Goal: Information Seeking & Learning: Learn about a topic

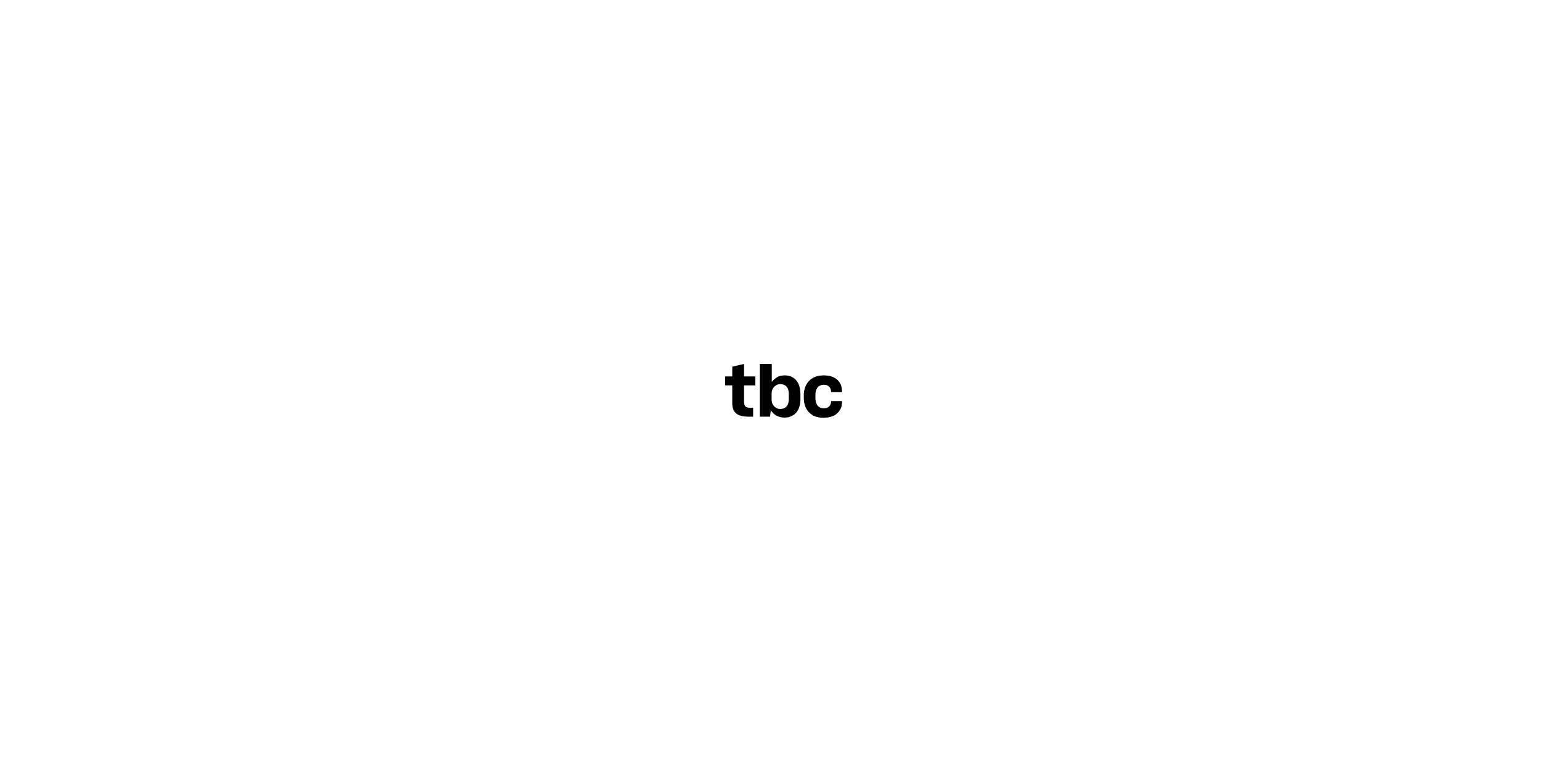
scroll to position [53, 0]
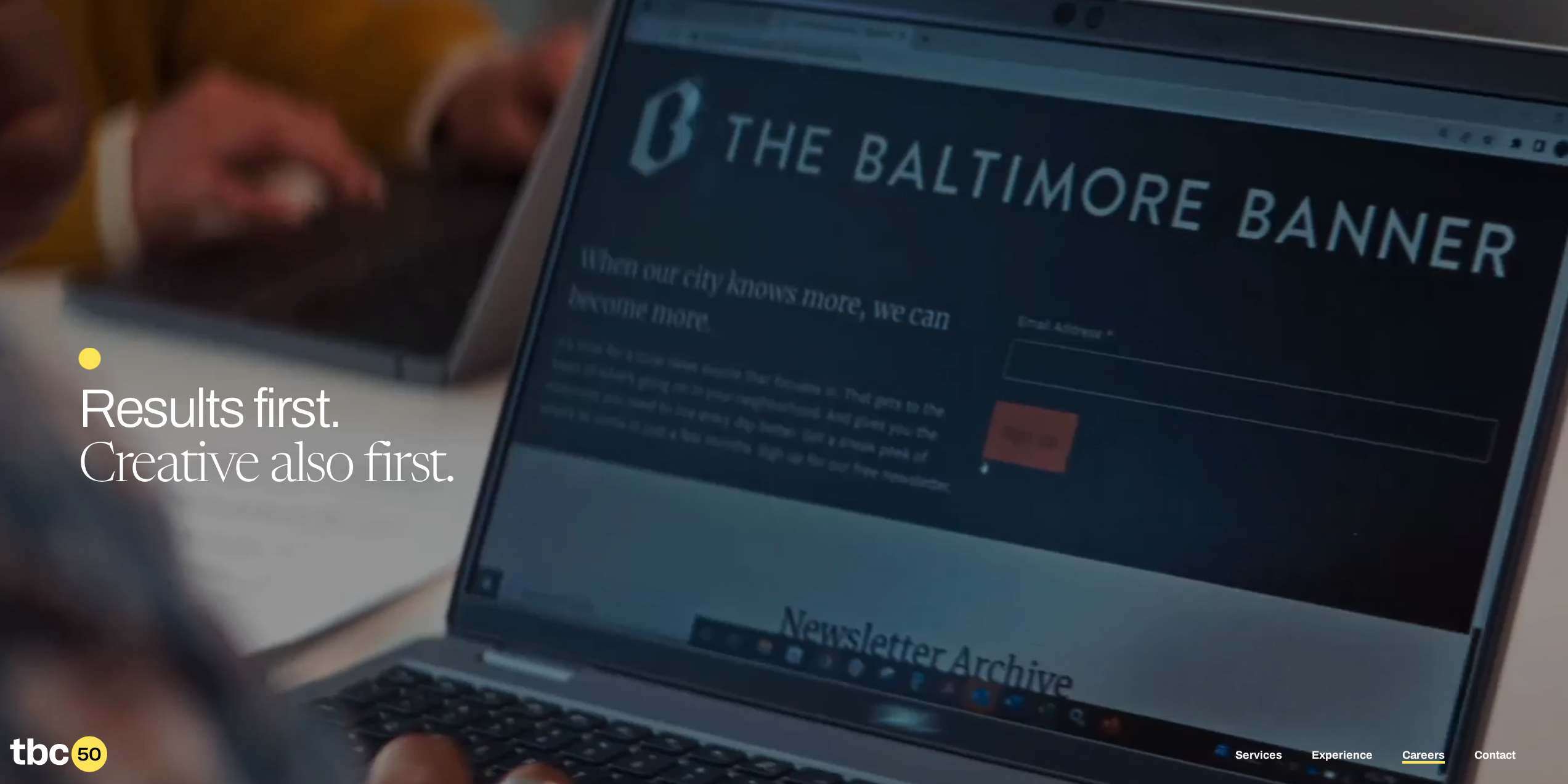
click at [1430, 752] on link "Careers" at bounding box center [1423, 755] width 43 height 15
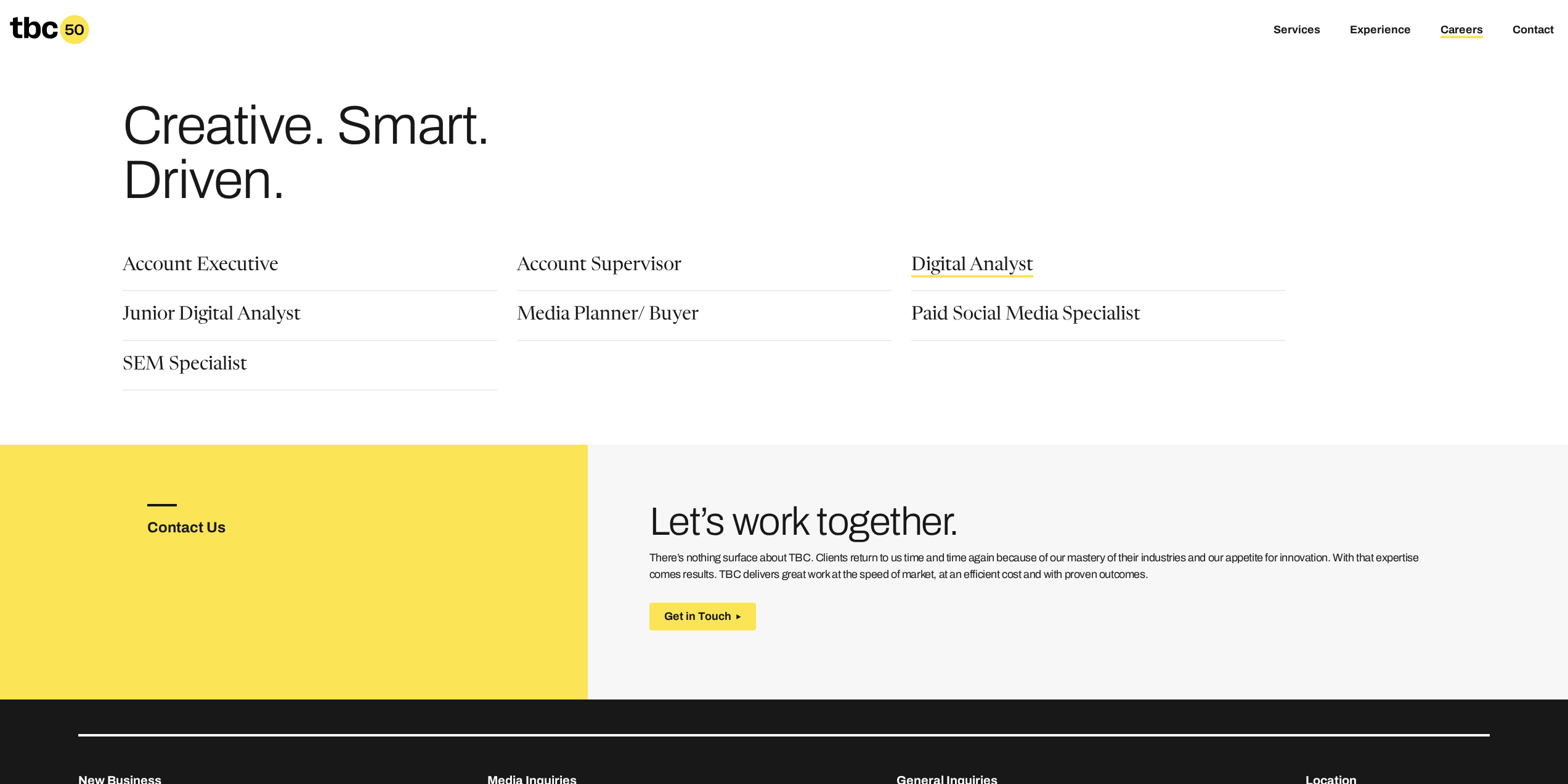
click at [1005, 265] on link "Digital Analyst" at bounding box center [972, 266] width 122 height 21
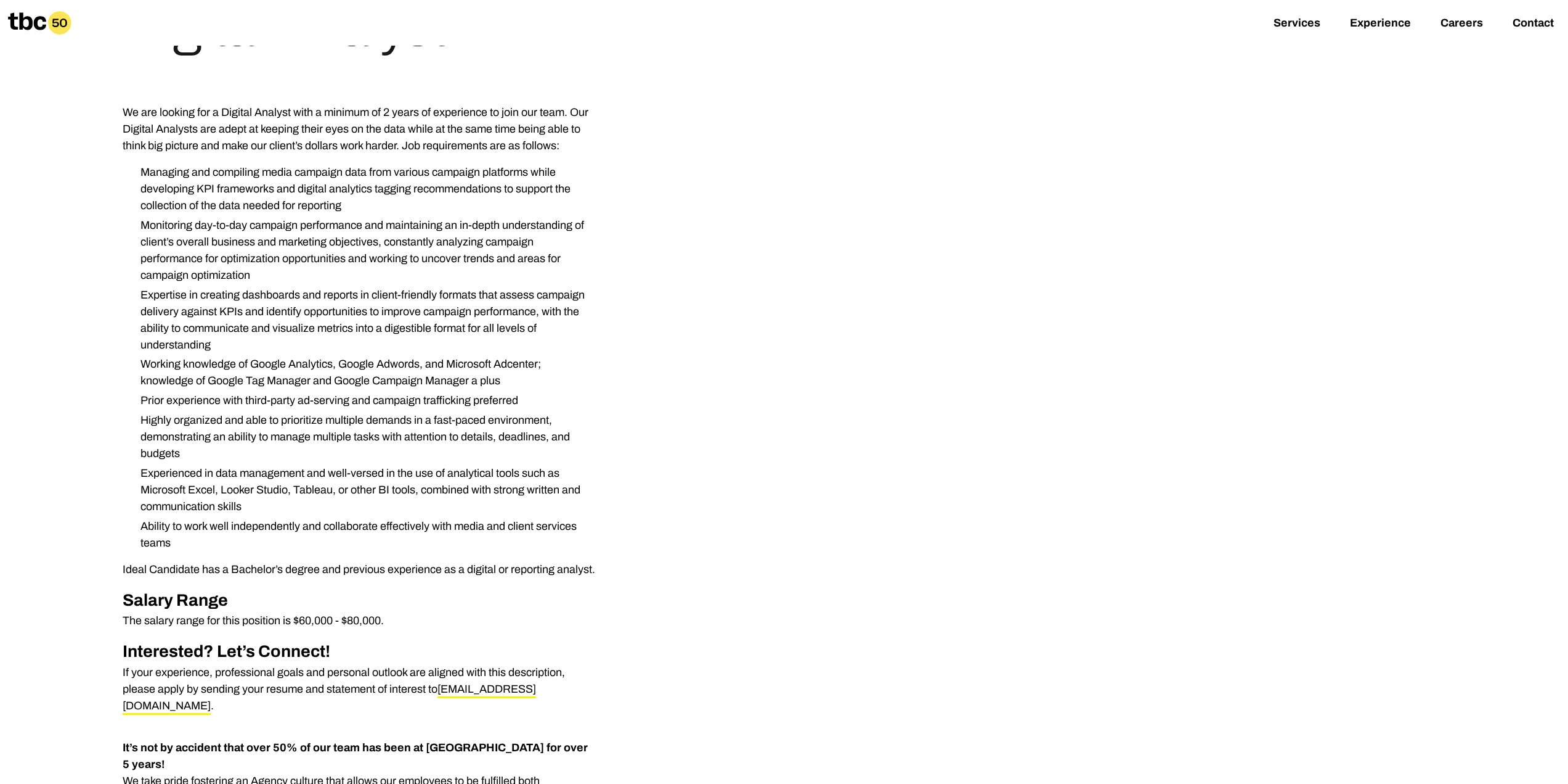
scroll to position [123, 0]
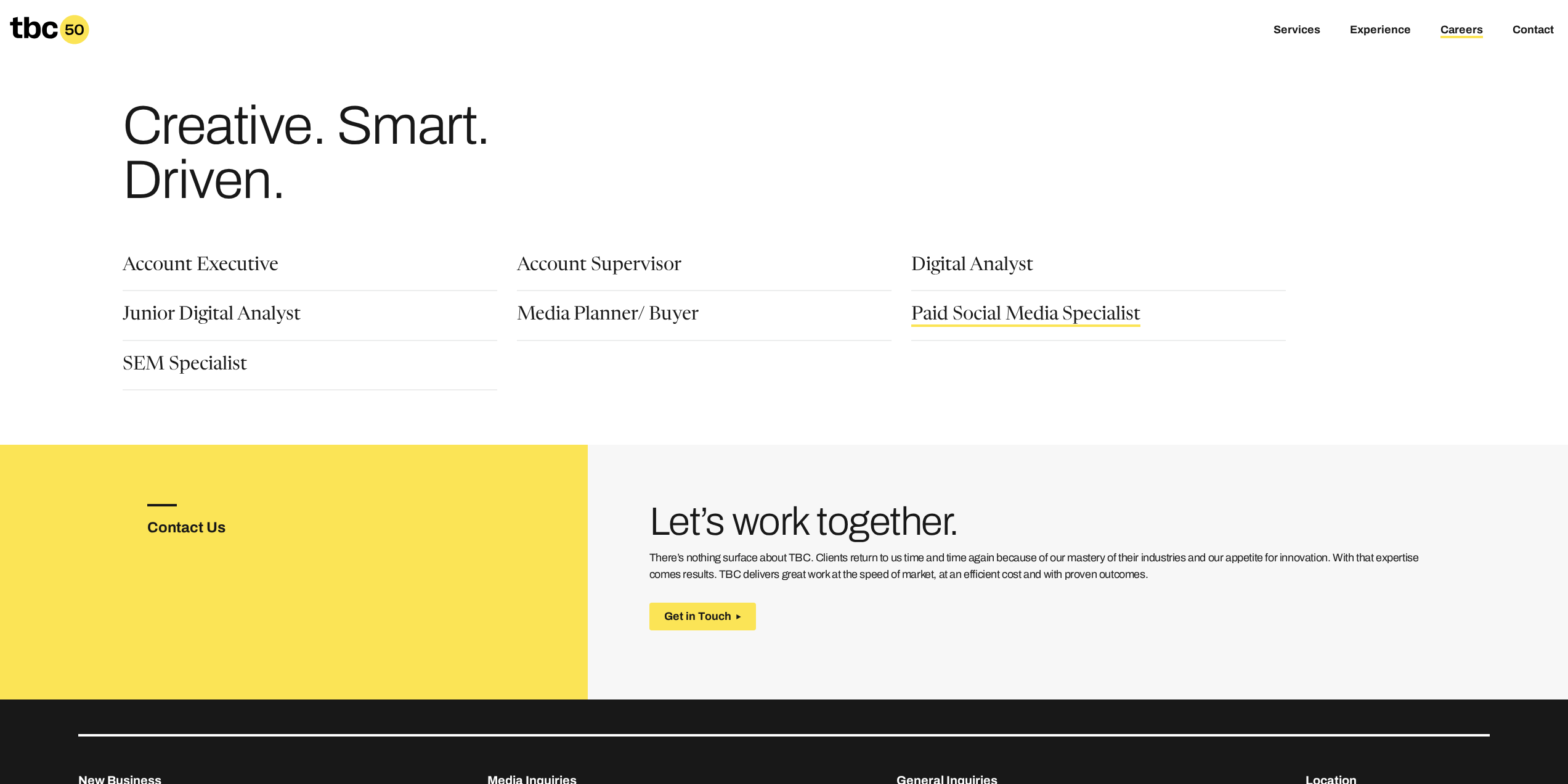
click at [956, 320] on link "Paid Social Media Specialist" at bounding box center [1025, 316] width 229 height 21
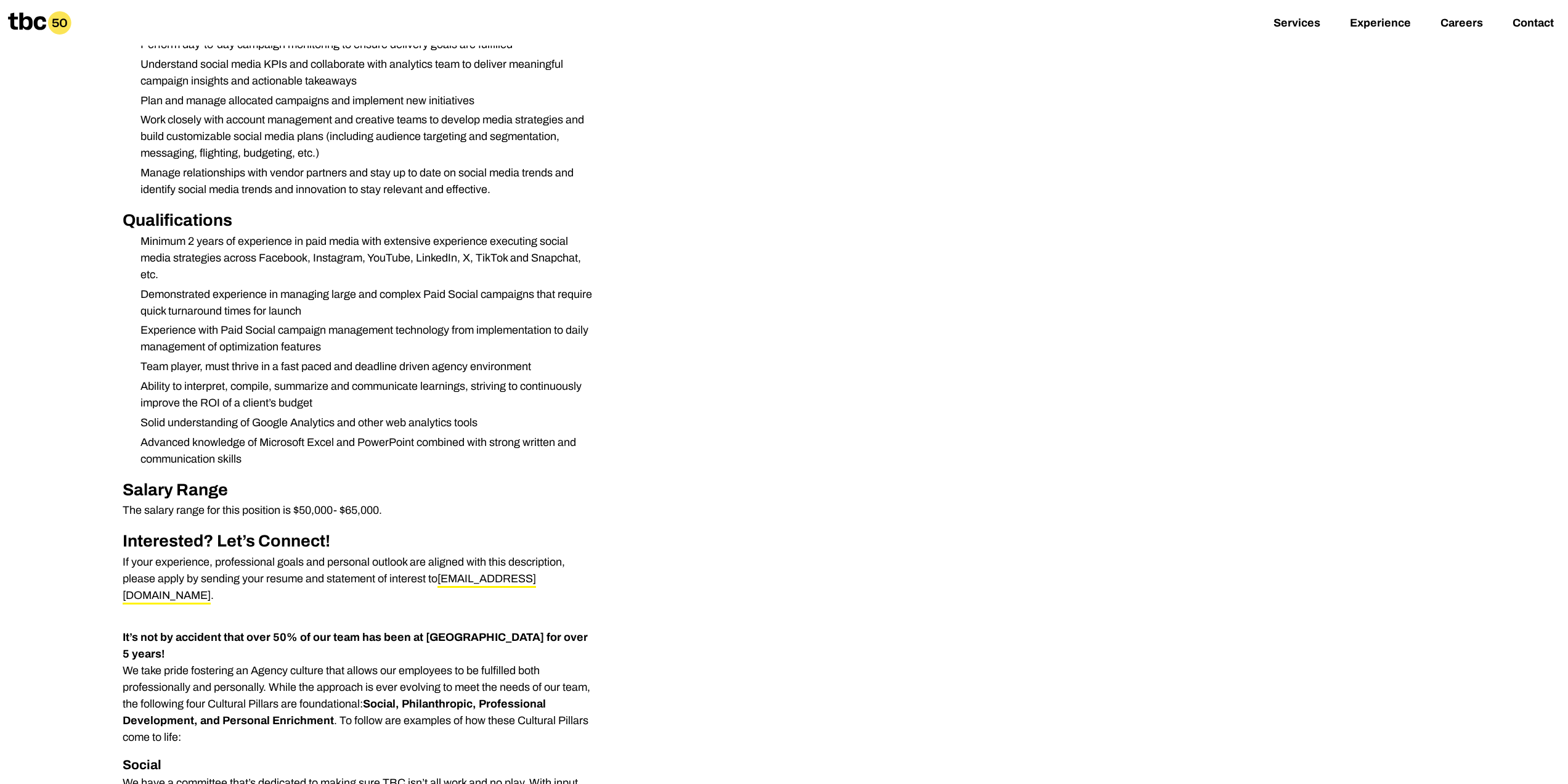
scroll to position [493, 0]
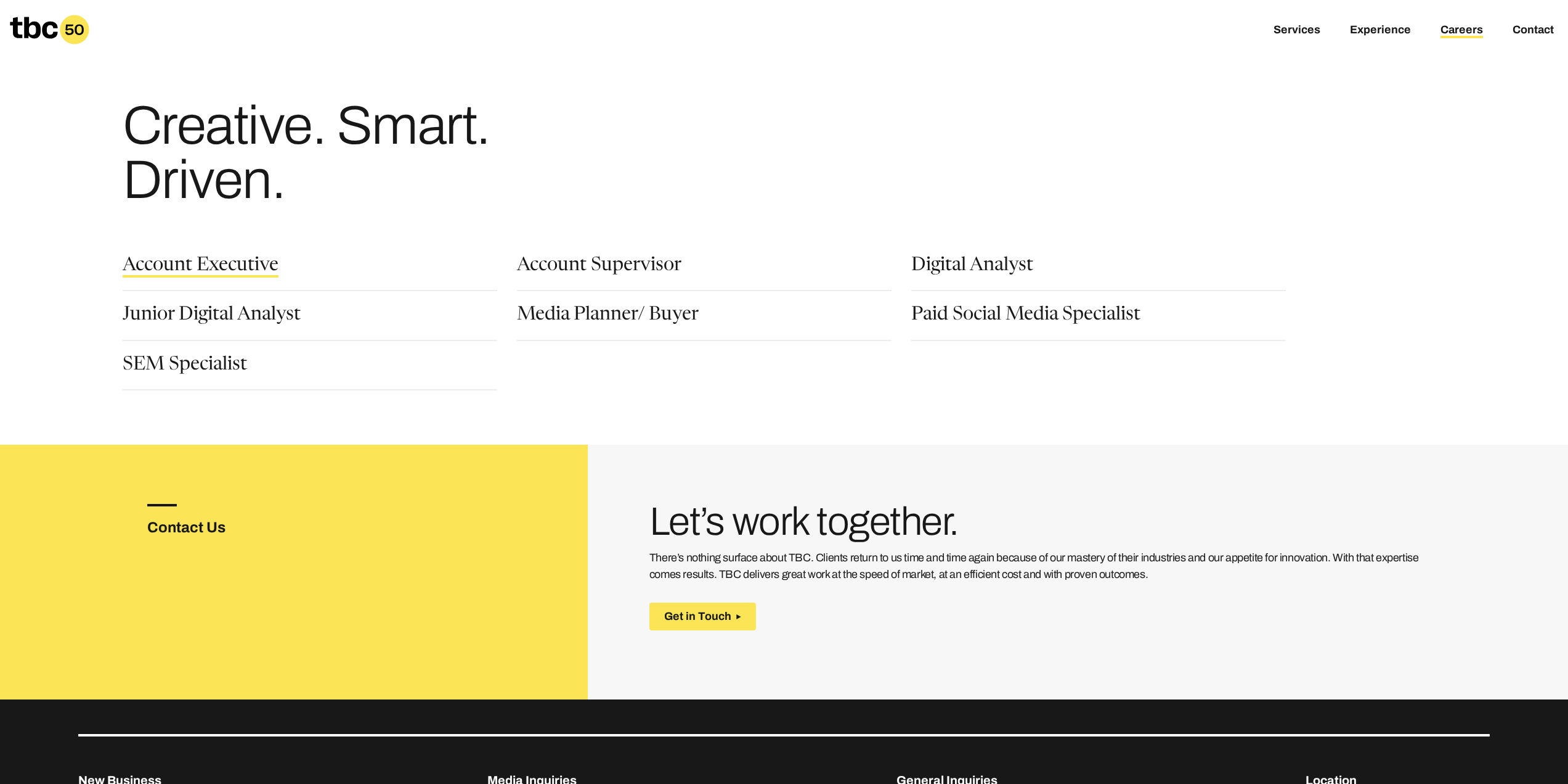
click at [228, 265] on link "Account Executive" at bounding box center [200, 266] width 156 height 21
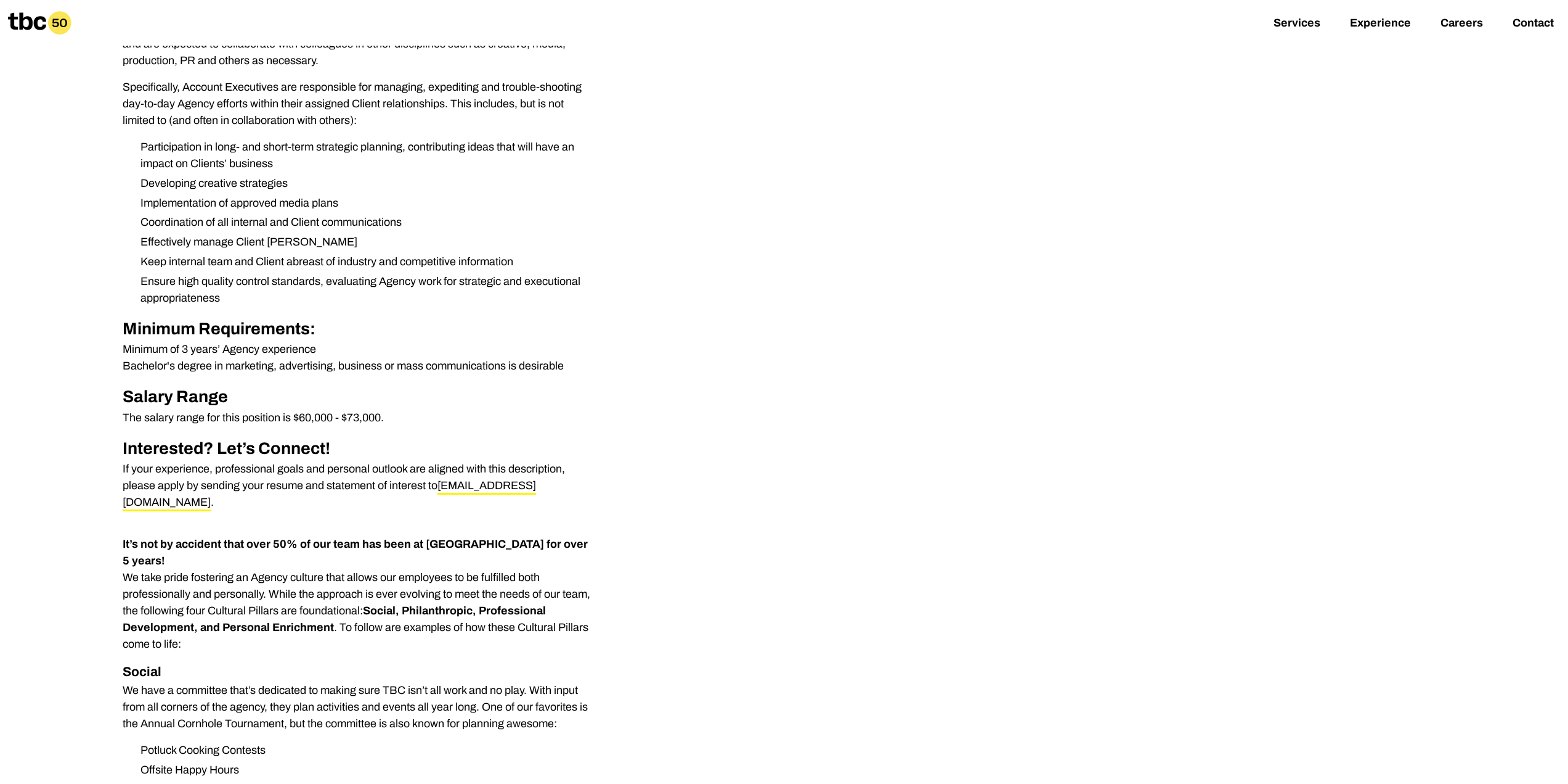
scroll to position [370, 0]
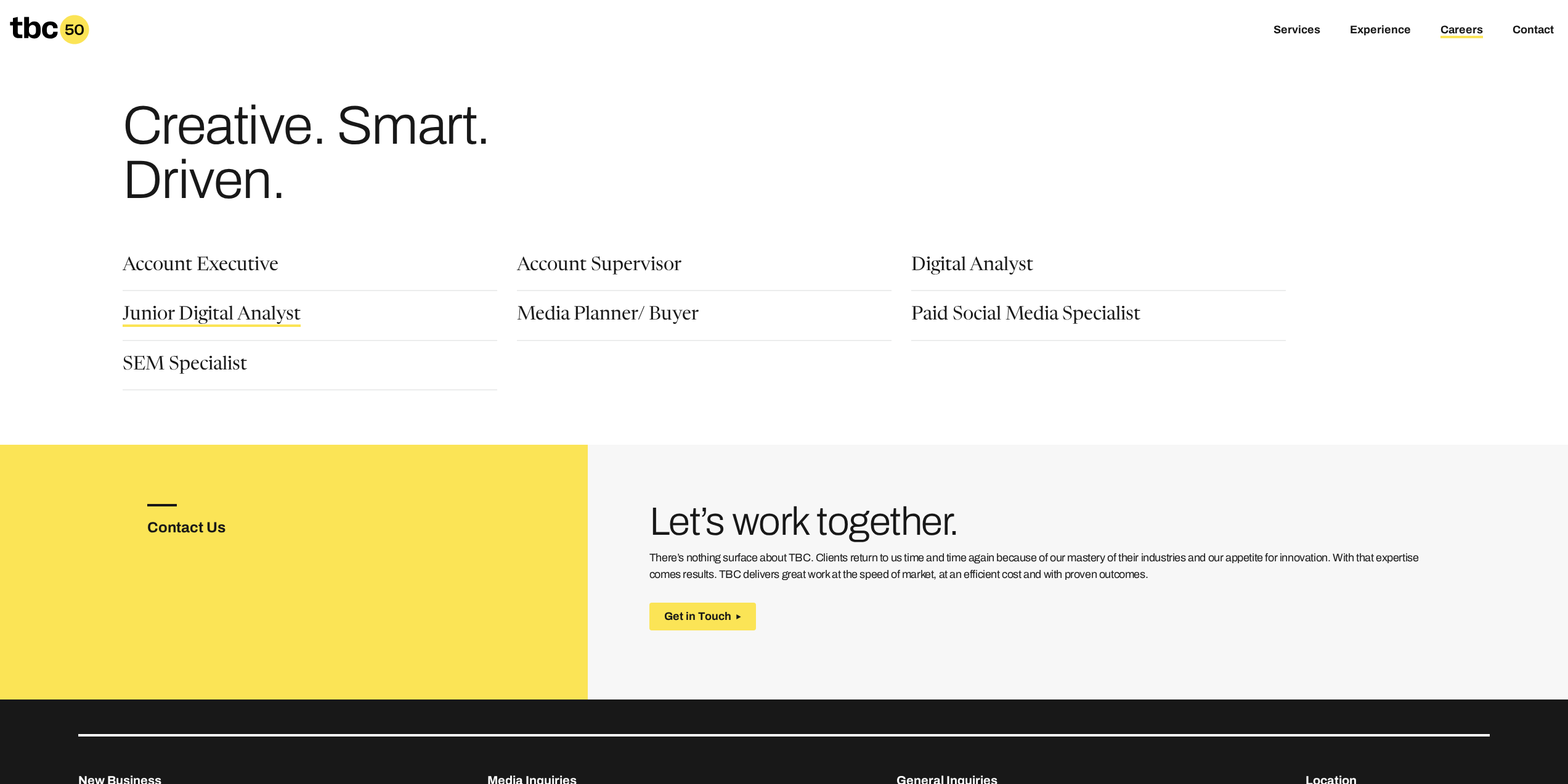
click at [227, 315] on link "Junior Digital Analyst" at bounding box center [212, 316] width 179 height 21
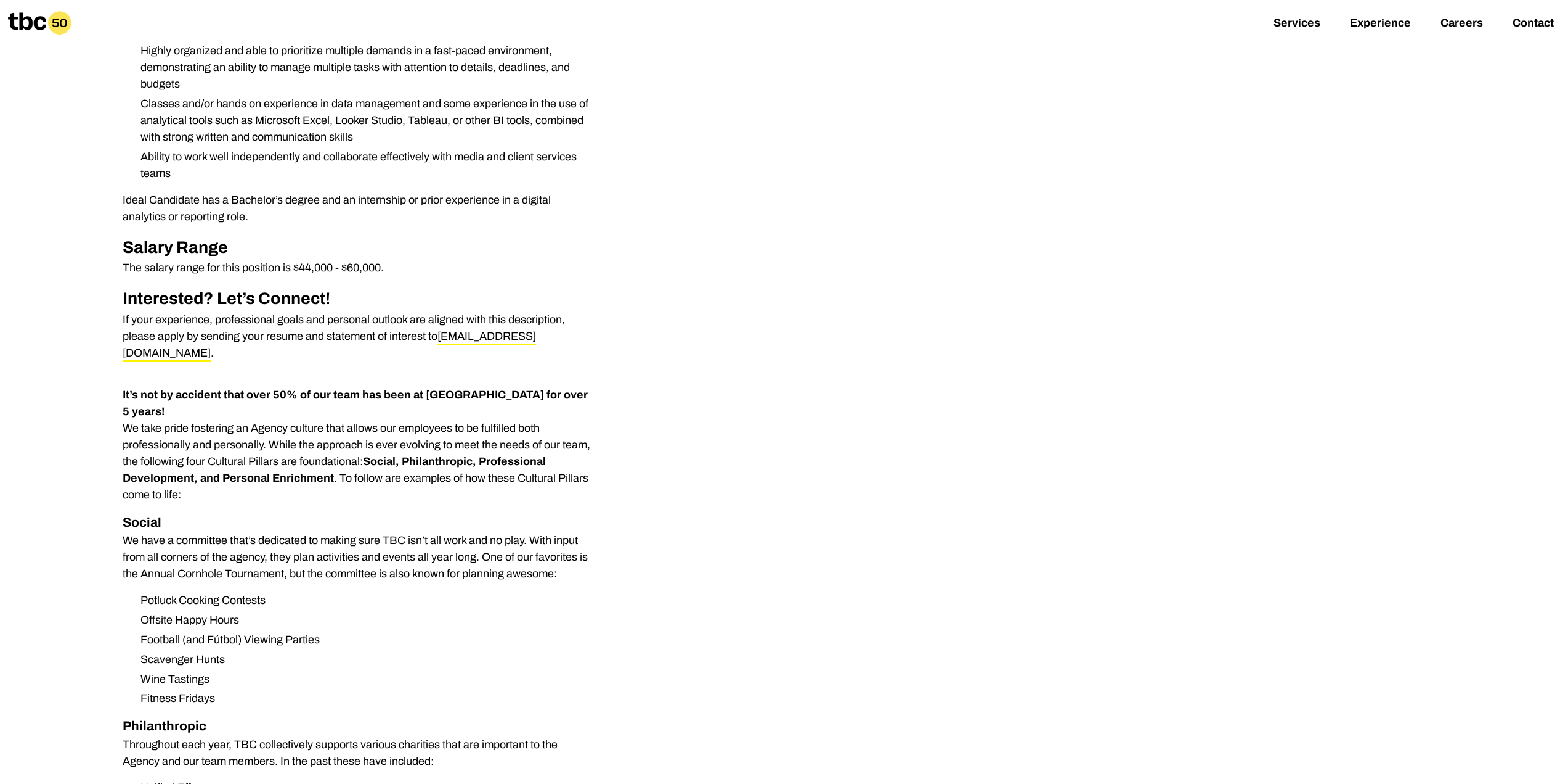
scroll to position [616, 0]
